Goal: Find specific page/section: Find specific page/section

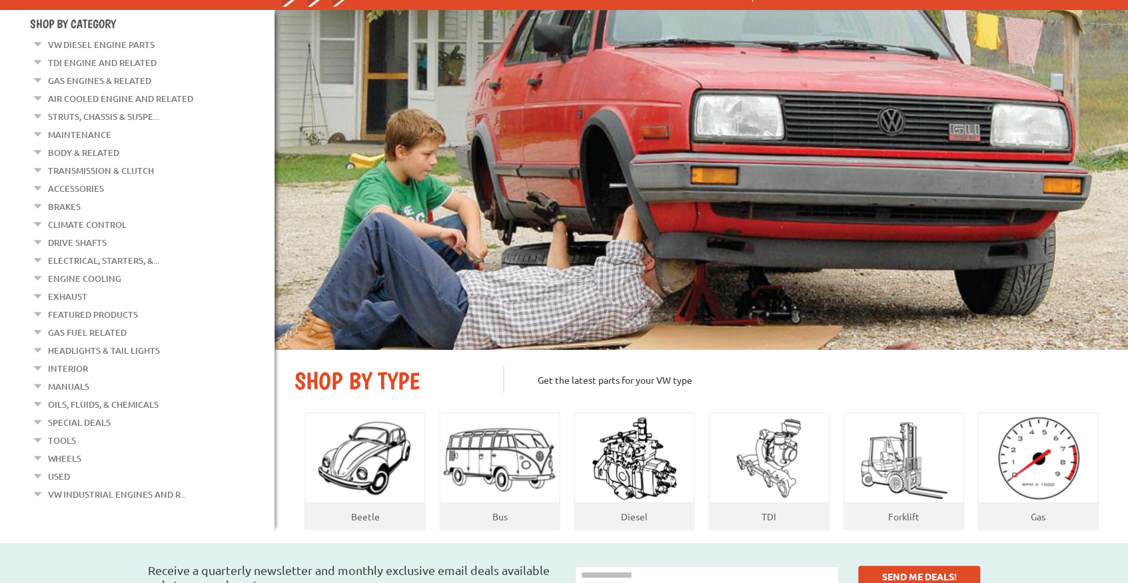
scroll to position [133, 0]
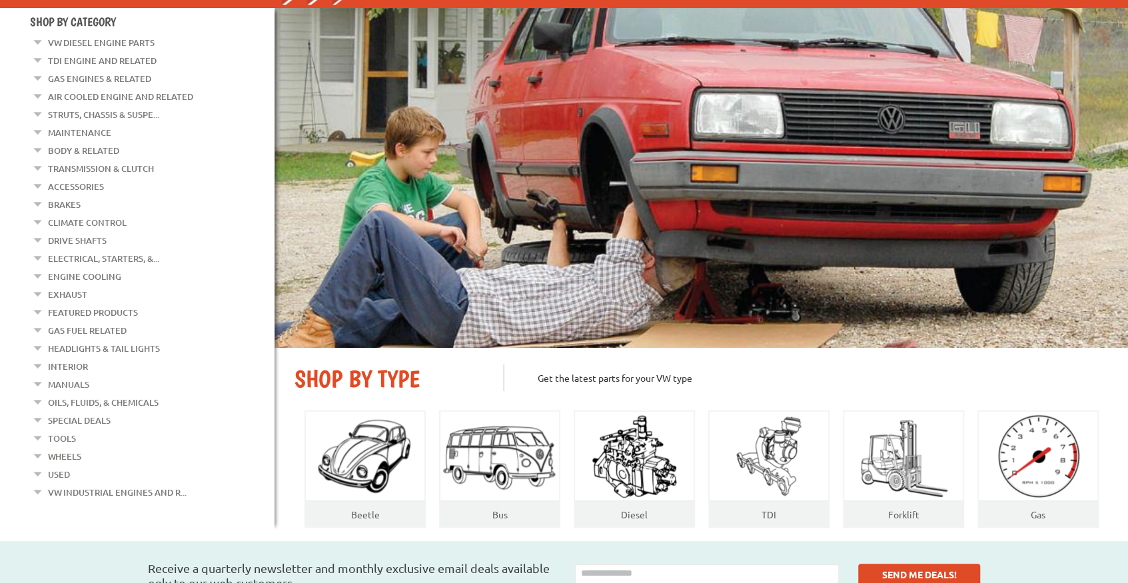
click at [40, 394] on em at bounding box center [38, 399] width 13 height 14
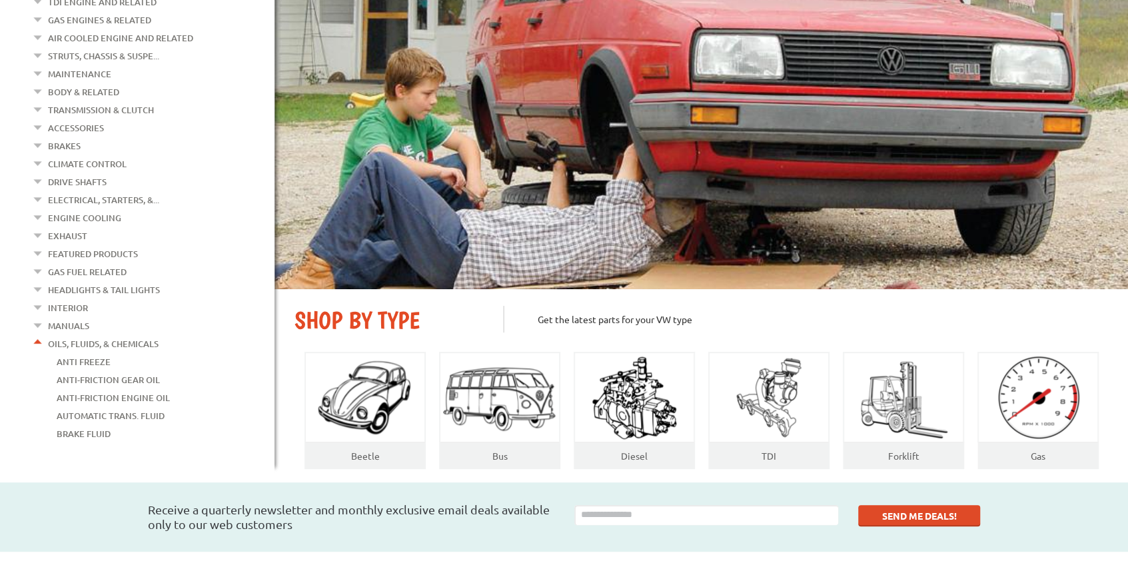
scroll to position [177, 0]
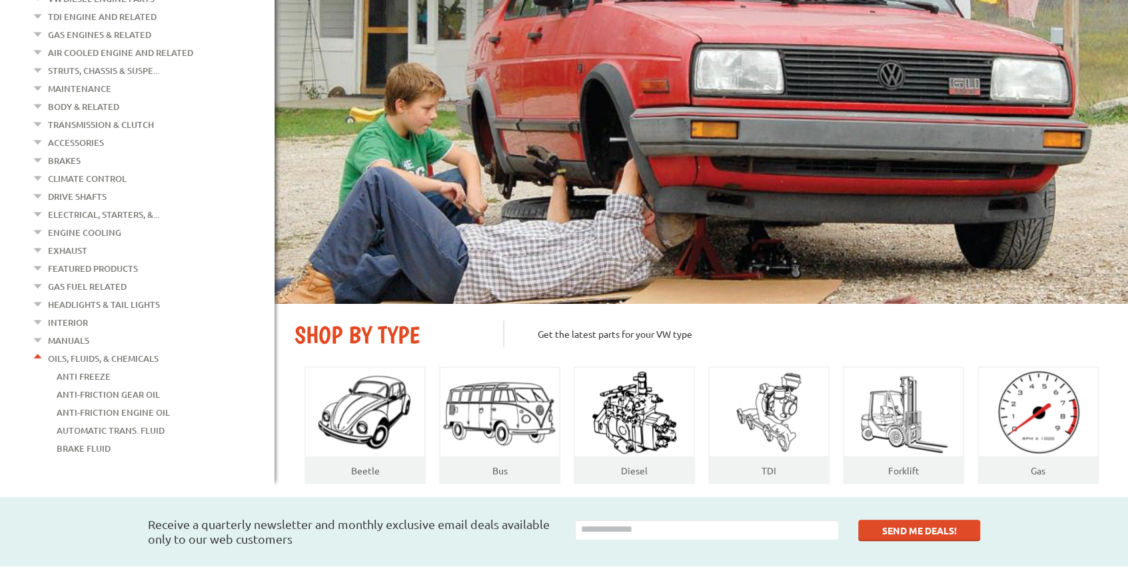
click at [38, 348] on em at bounding box center [38, 355] width 13 height 14
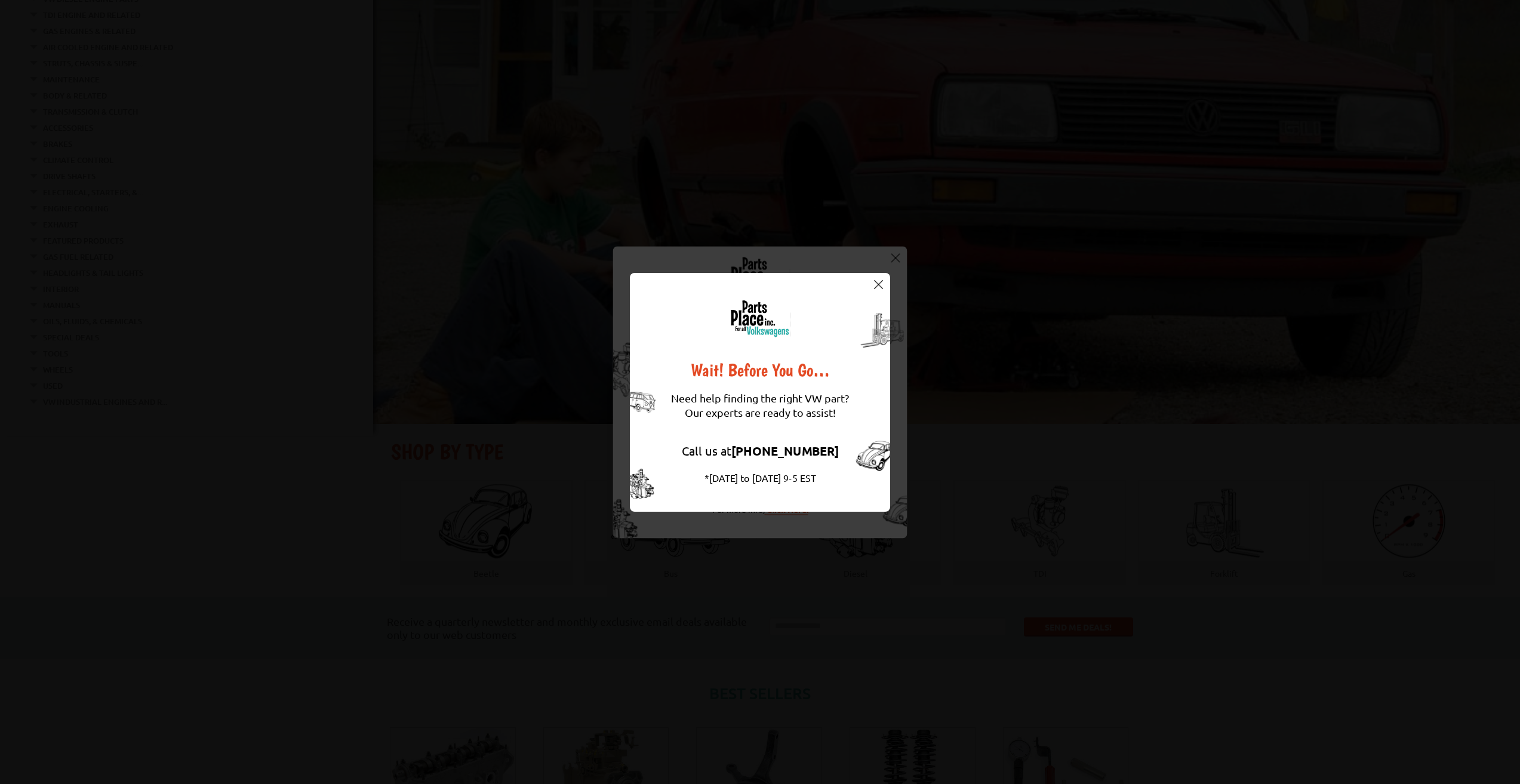
click at [880, 283] on img at bounding box center [878, 284] width 9 height 9
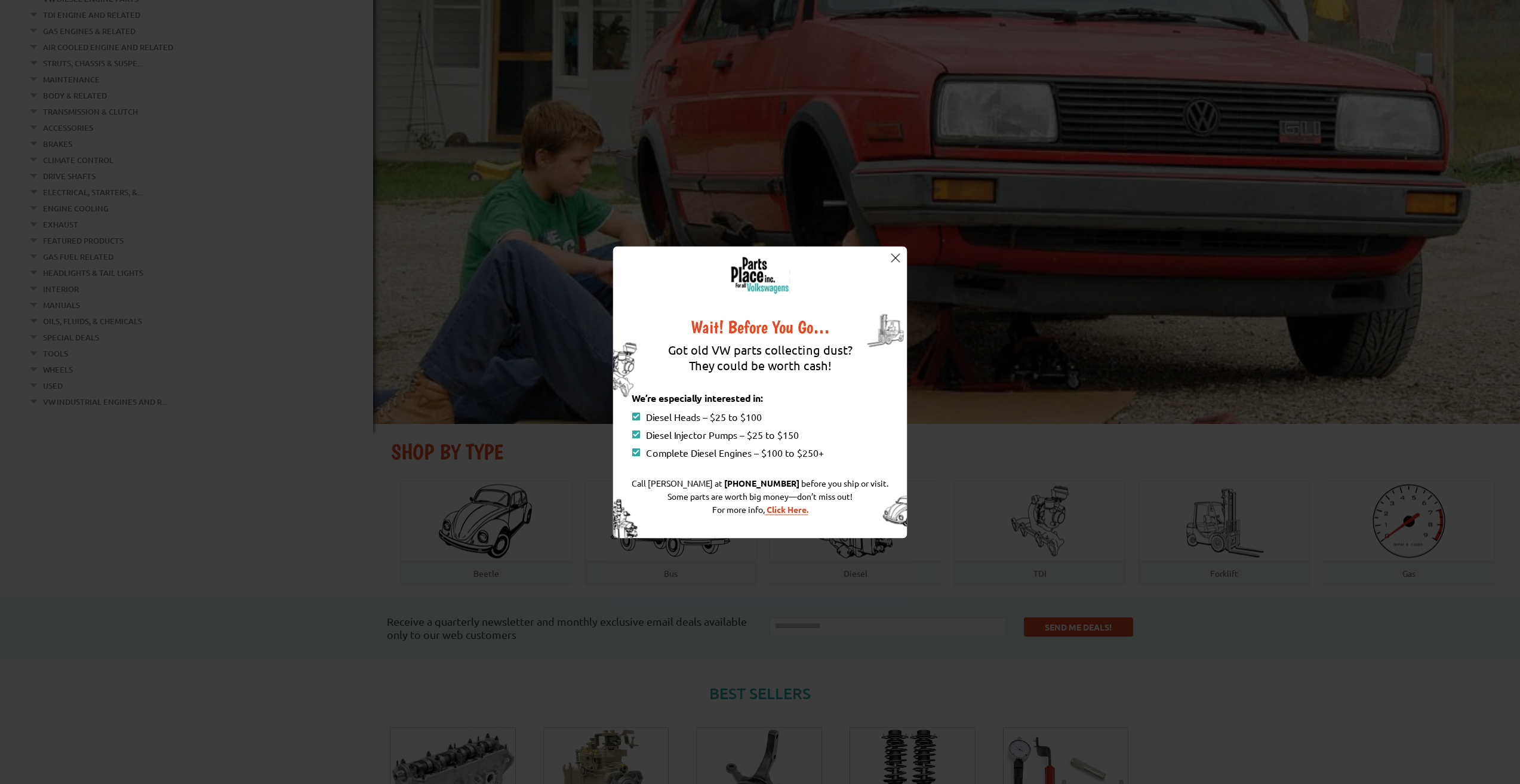
scroll to position [39, 0]
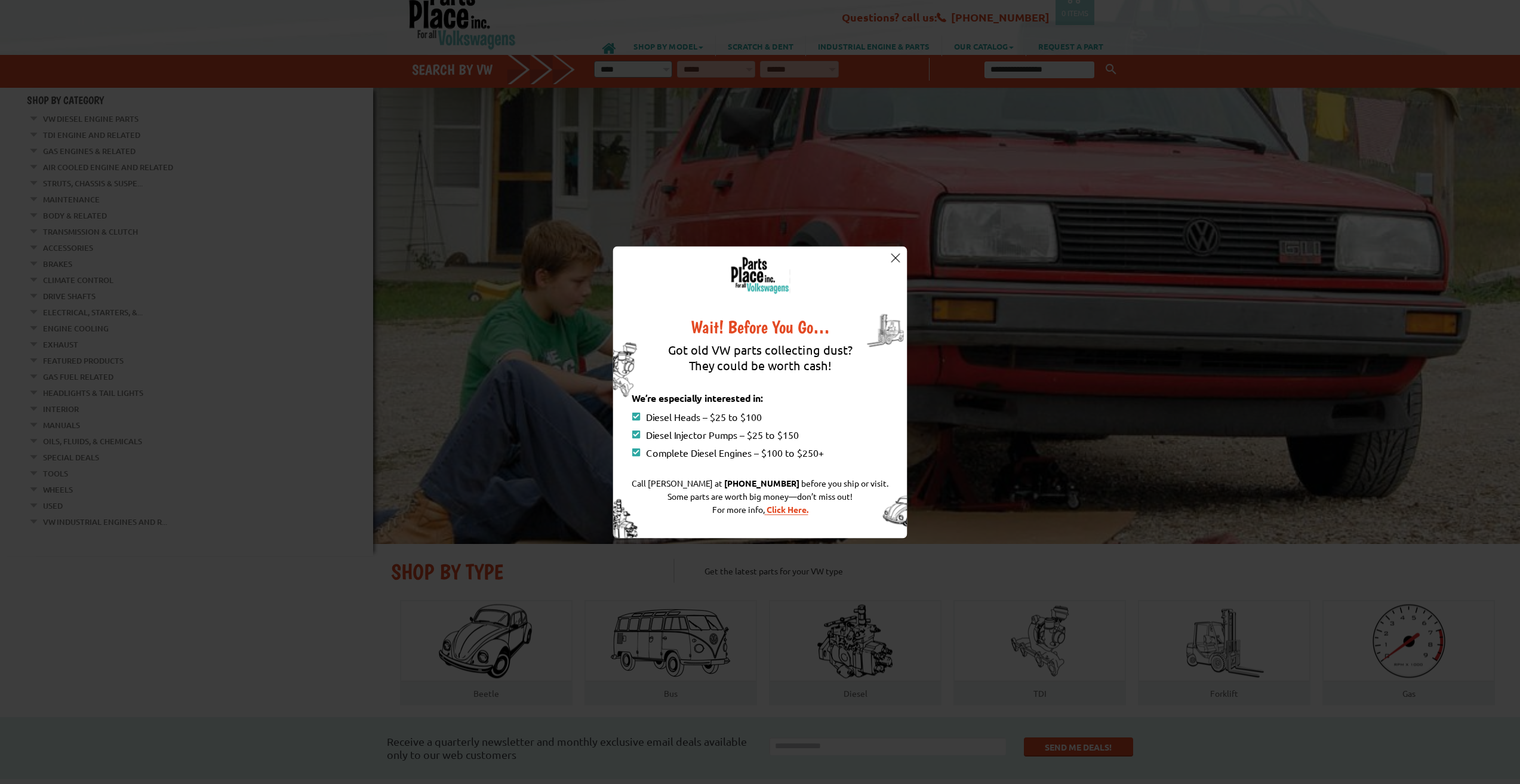
click at [895, 261] on img at bounding box center [895, 258] width 9 height 9
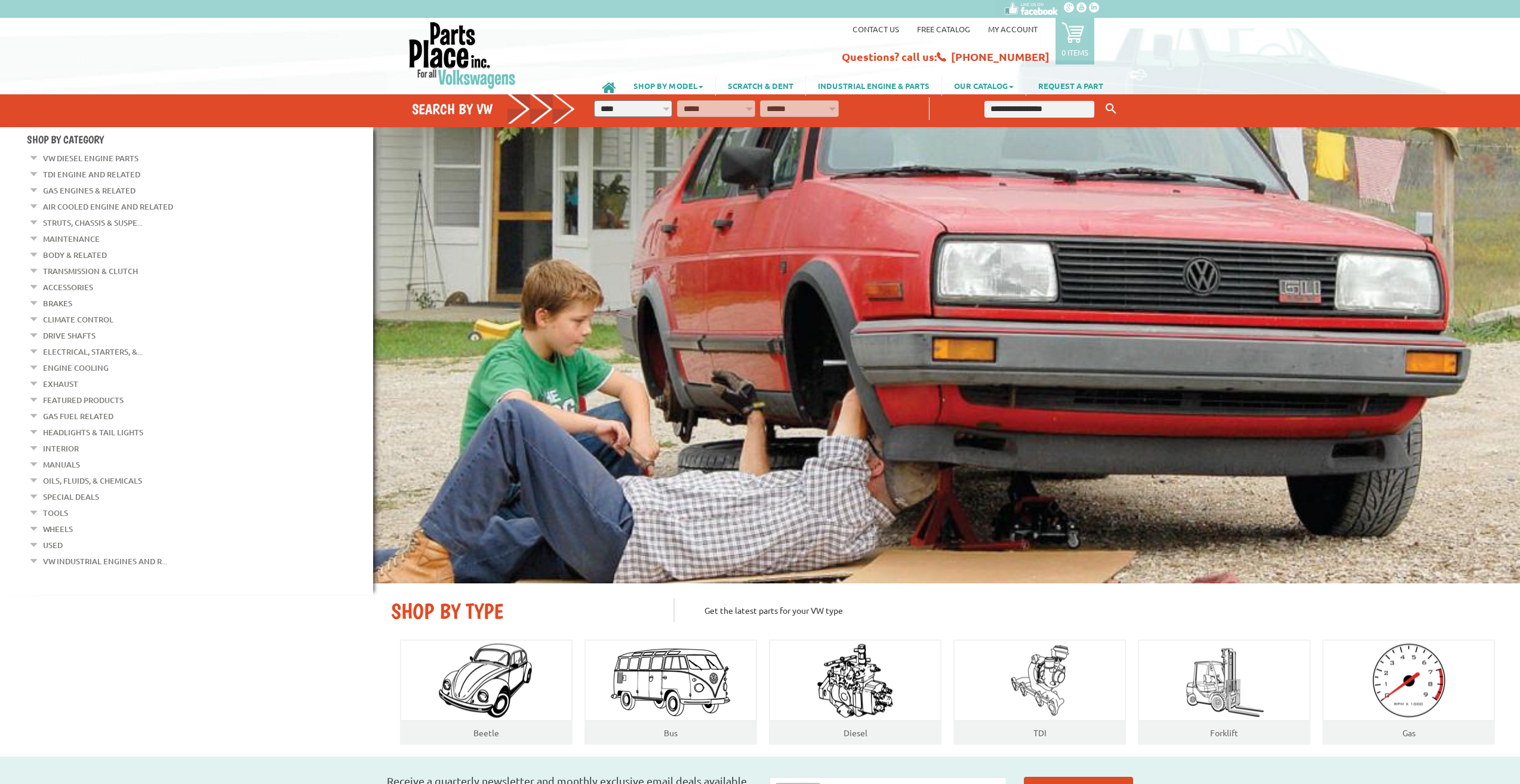
click at [34, 471] on em at bounding box center [34, 478] width 12 height 13
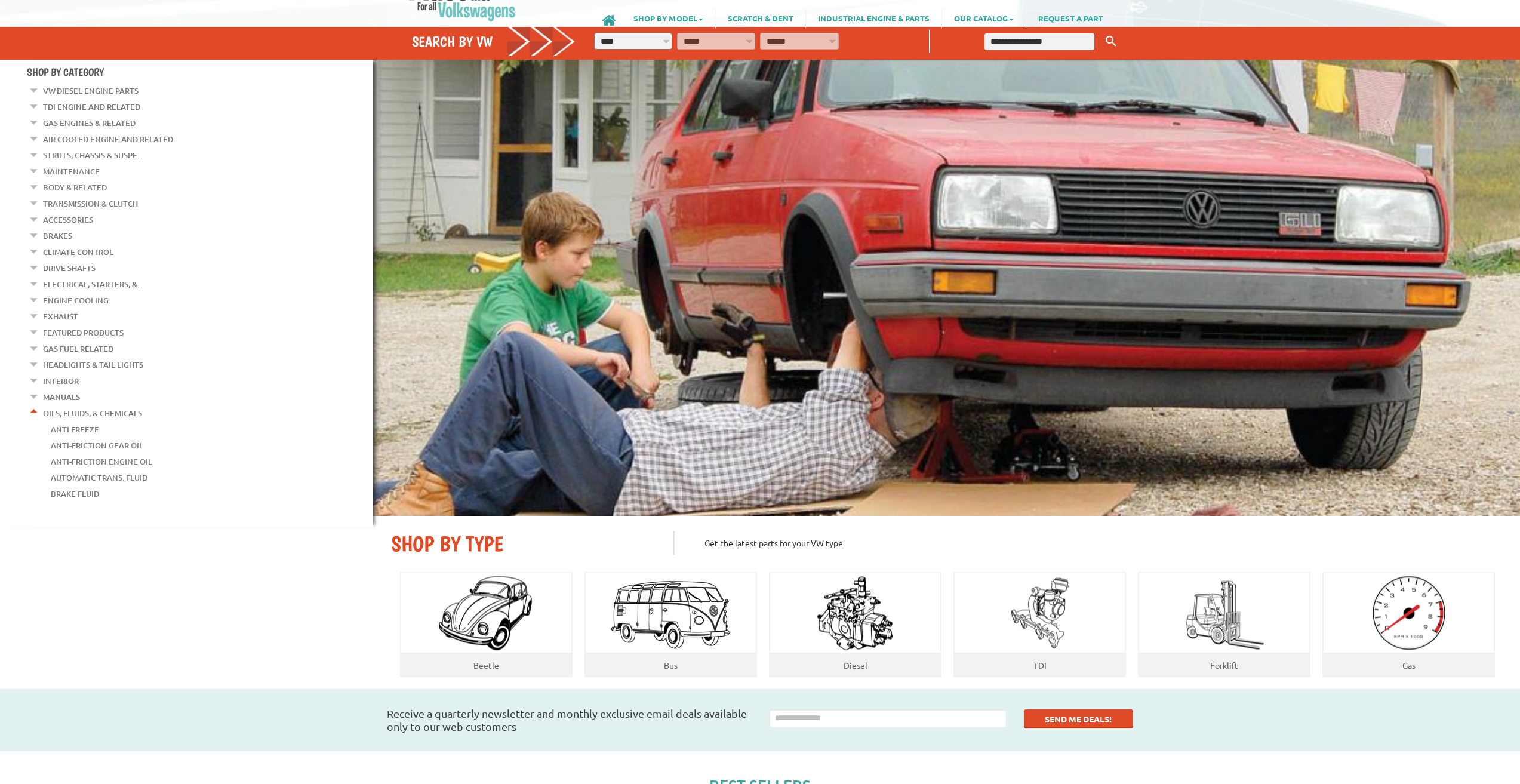
scroll to position [60, 0]
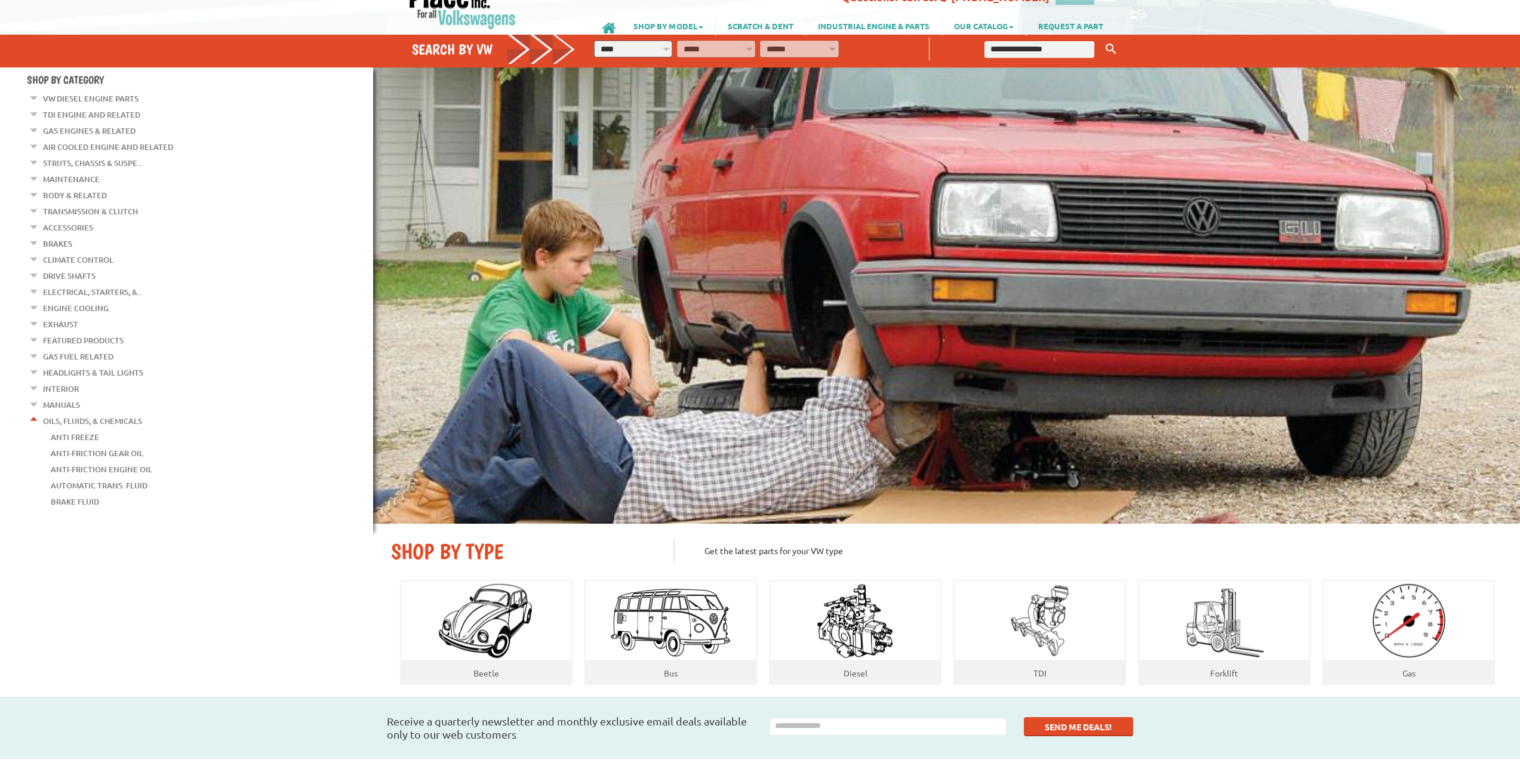
click at [35, 412] on em at bounding box center [34, 418] width 12 height 13
click at [61, 100] on link "VW Diesel Engine Parts" at bounding box center [91, 98] width 96 height 15
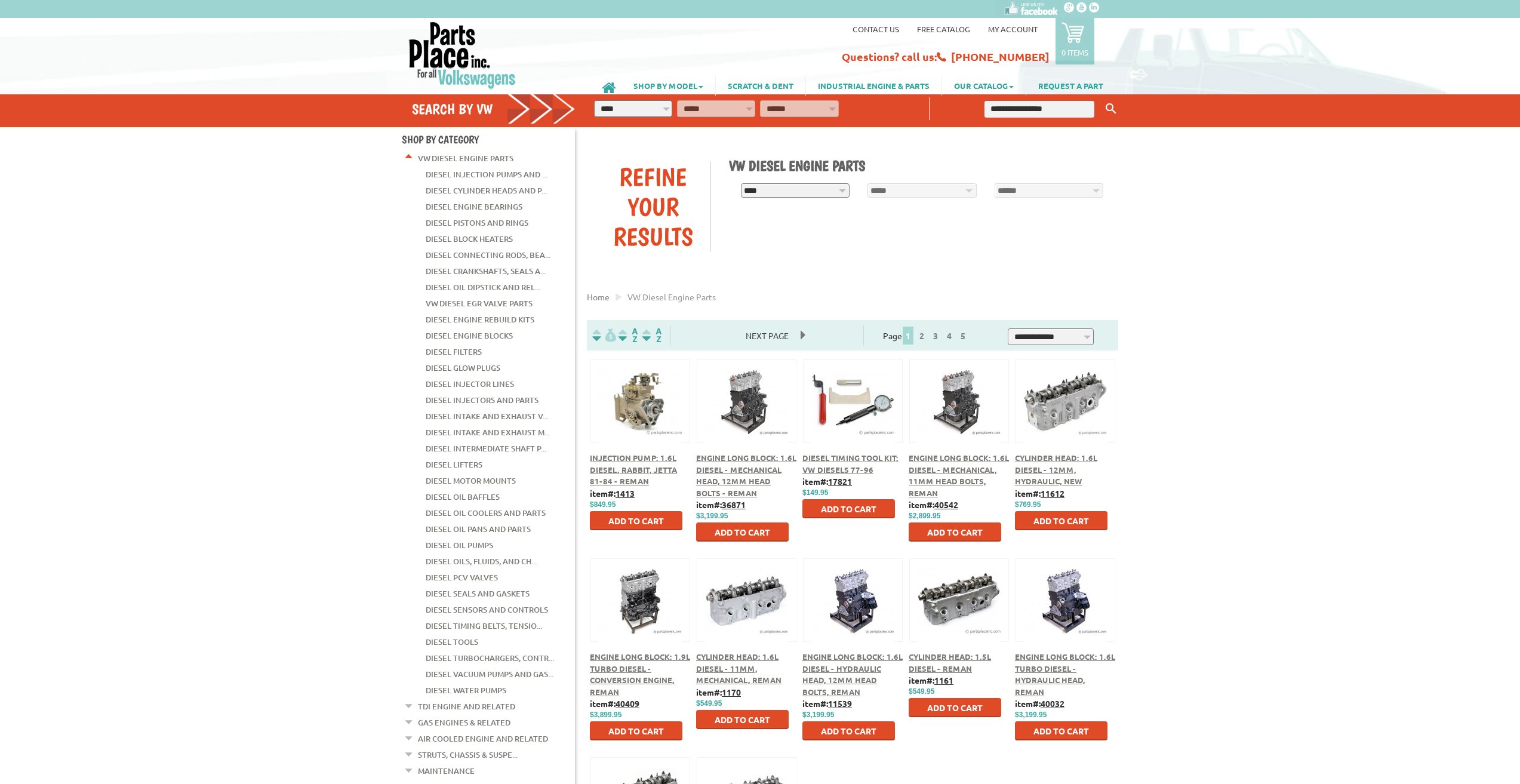
click at [411, 157] on em at bounding box center [409, 156] width 12 height 13
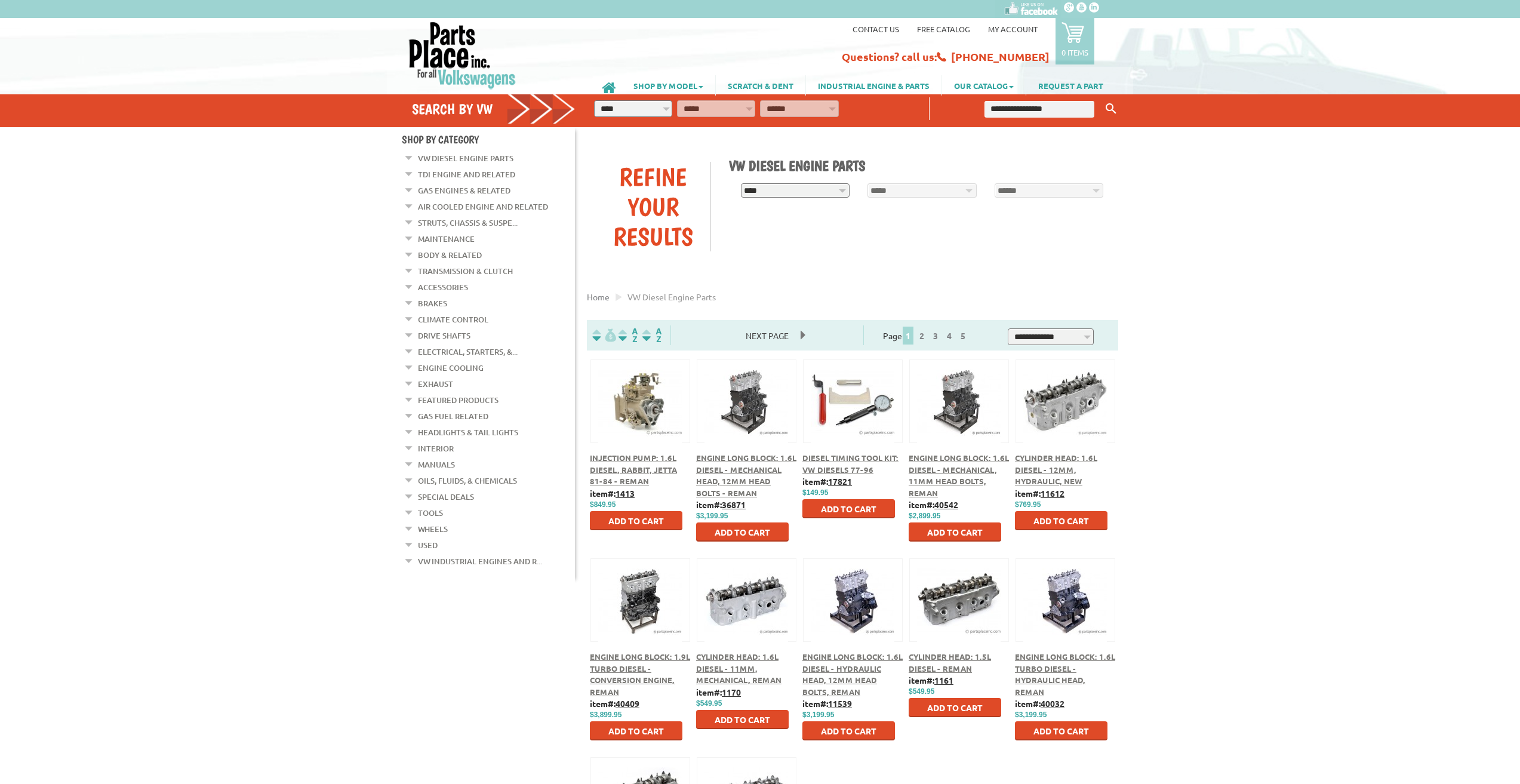
click at [410, 471] on em at bounding box center [409, 478] width 12 height 13
click at [409, 471] on em at bounding box center [409, 478] width 12 height 13
click at [409, 187] on em at bounding box center [409, 188] width 12 height 13
